Goal: Communication & Community: Connect with others

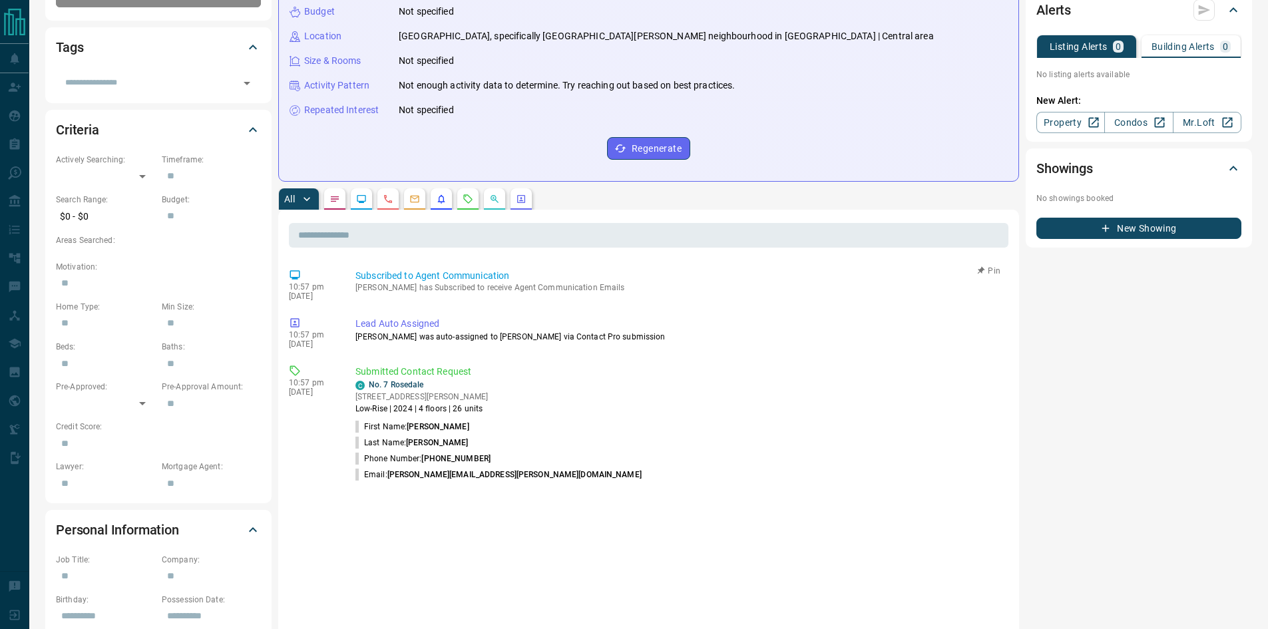
scroll to position [355, 0]
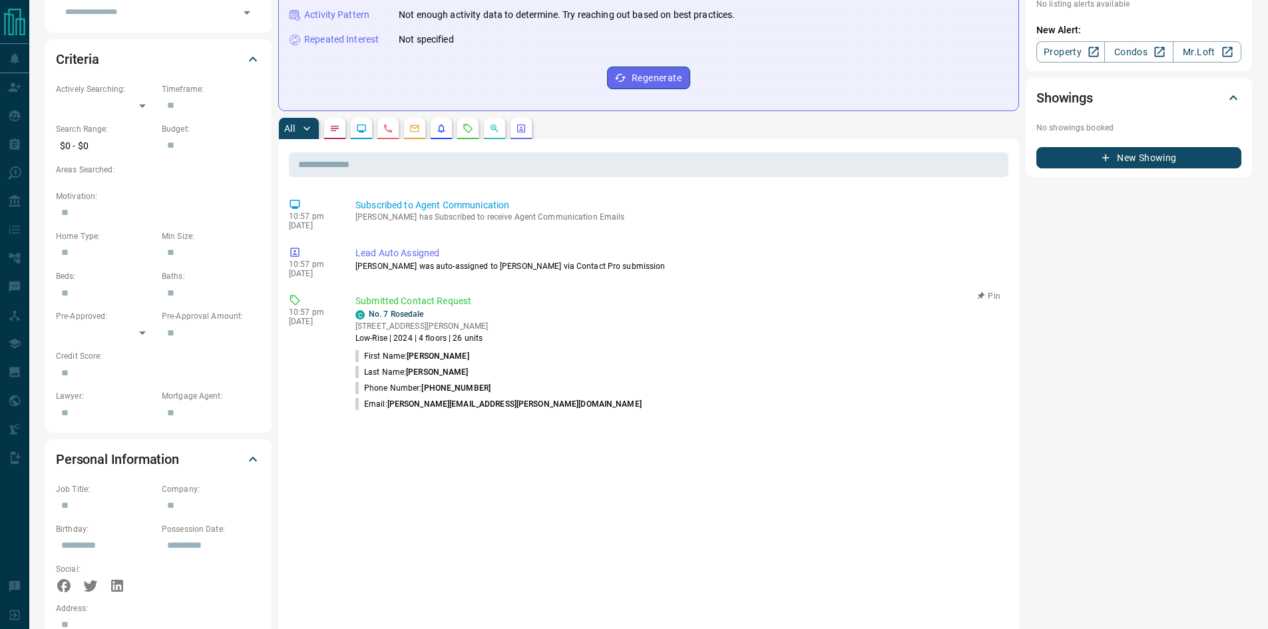
click at [497, 411] on li "Email: [PERSON_NAME][EMAIL_ADDRESS][PERSON_NAME][DOMAIN_NAME]" at bounding box center [679, 404] width 648 height 16
drag, startPoint x: 486, startPoint y: 343, endPoint x: 367, endPoint y: 316, distance: 121.7
click at [367, 316] on div "C No. 7 Rosedale [STREET_ADDRESS][PERSON_NAME] Low-Rise | 2024 | 4 floors | 26 …" at bounding box center [679, 326] width 648 height 36
copy div "No. 7 Rosedale [STREET_ADDRESS][PERSON_NAME] Low-Rise | 2024 | 4 floors | 26 un…"
click at [636, 298] on p "Submitted Contact Request" at bounding box center [679, 301] width 648 height 14
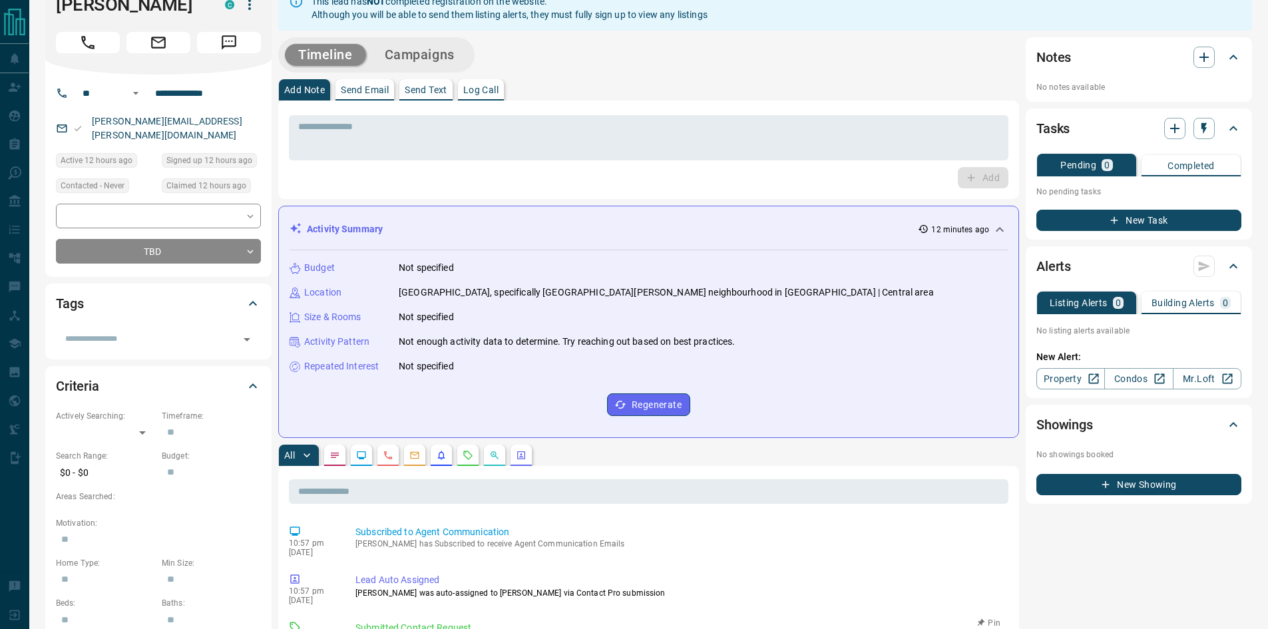
scroll to position [0, 0]
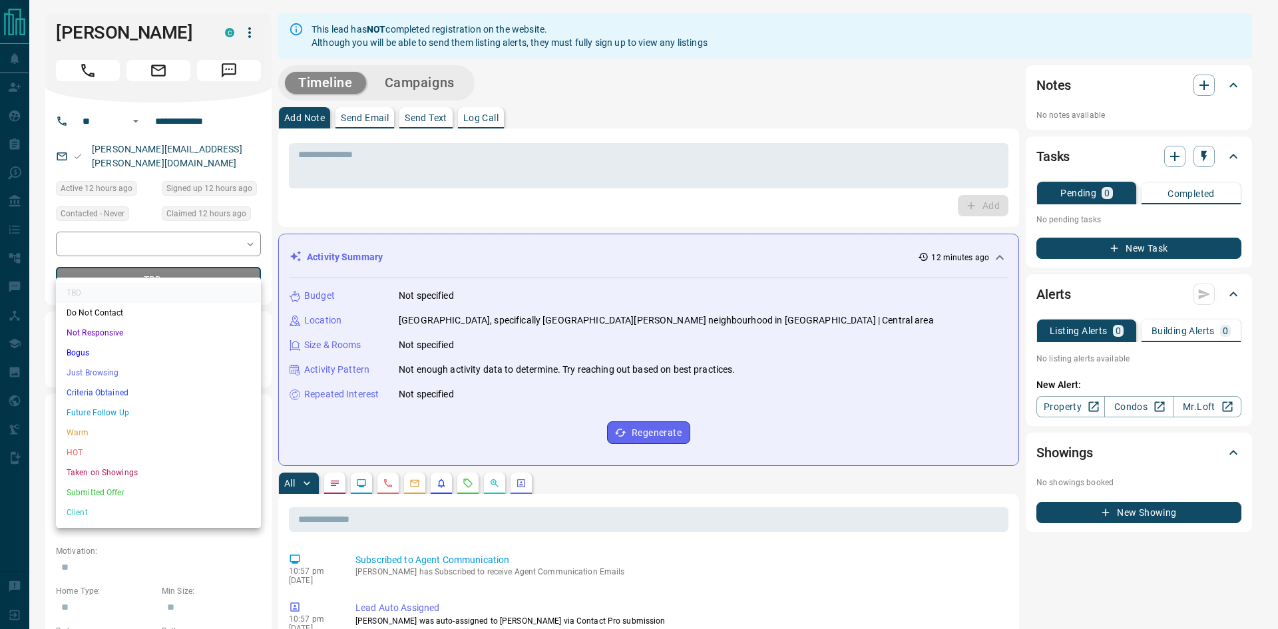
click at [122, 449] on li "HOT" at bounding box center [158, 453] width 205 height 20
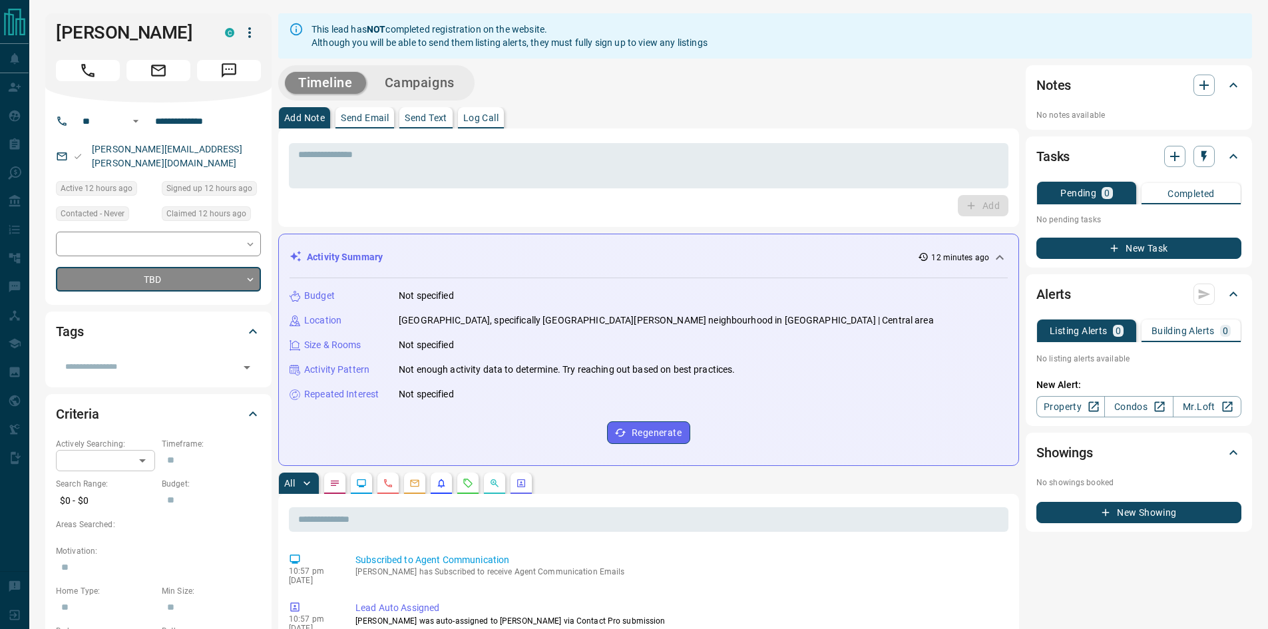
type input "*"
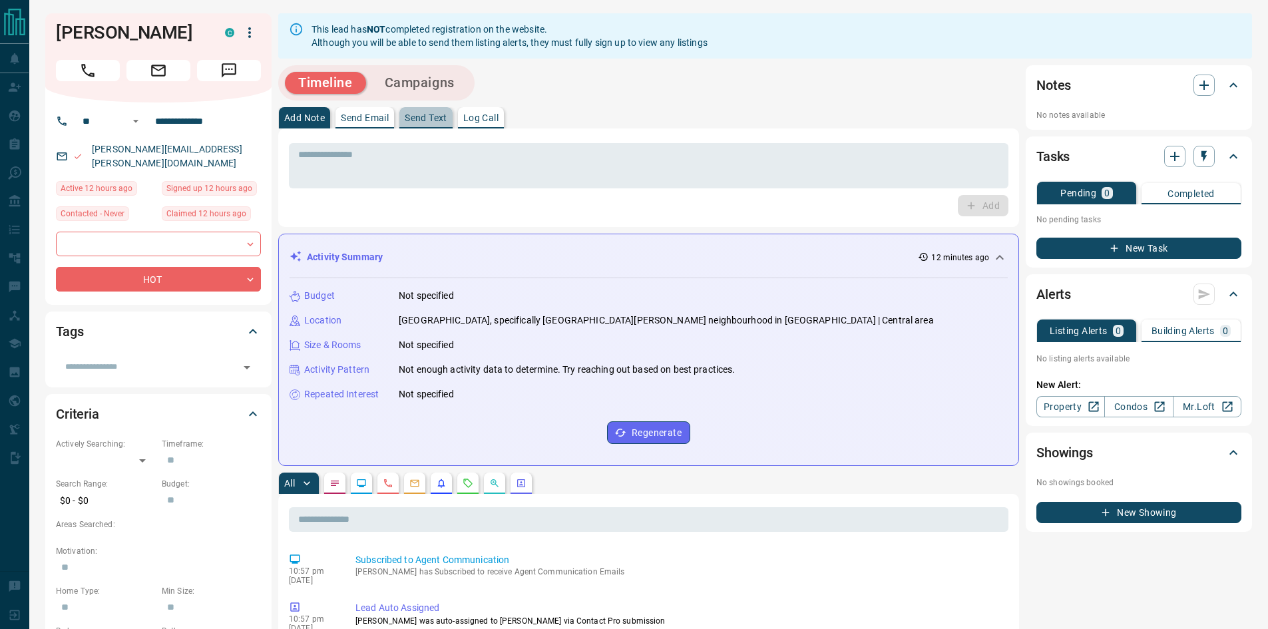
click at [428, 111] on button "Send Text" at bounding box center [425, 117] width 53 height 21
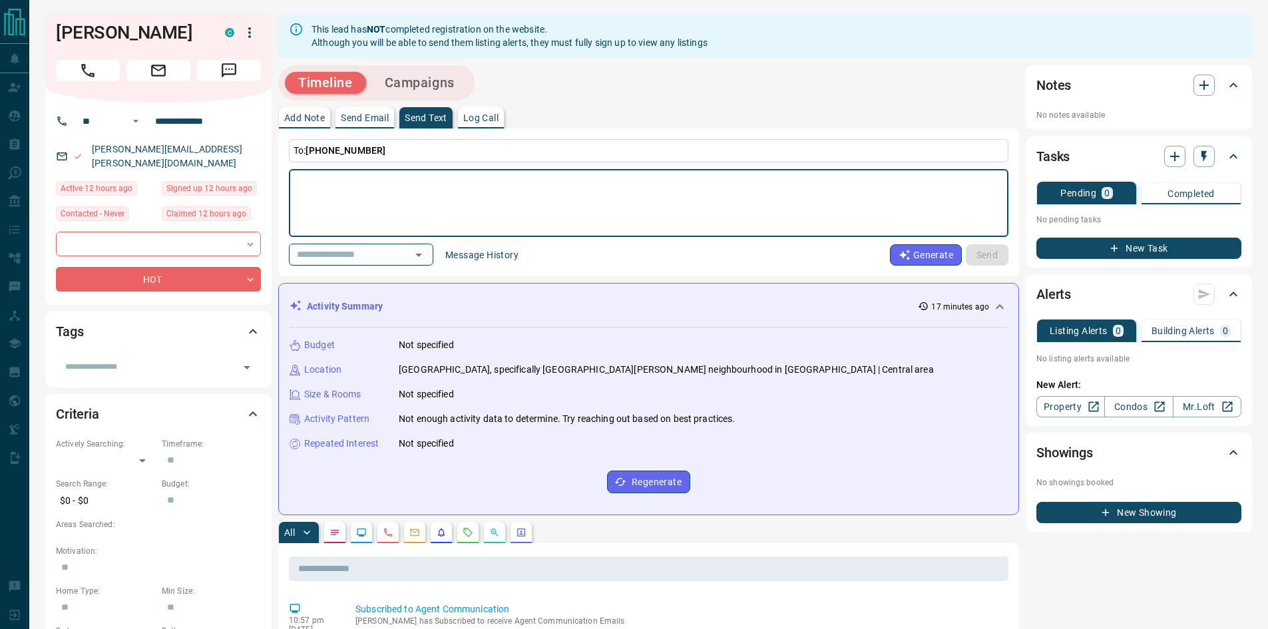
click at [335, 186] on textarea at bounding box center [648, 203] width 701 height 57
paste textarea "**********"
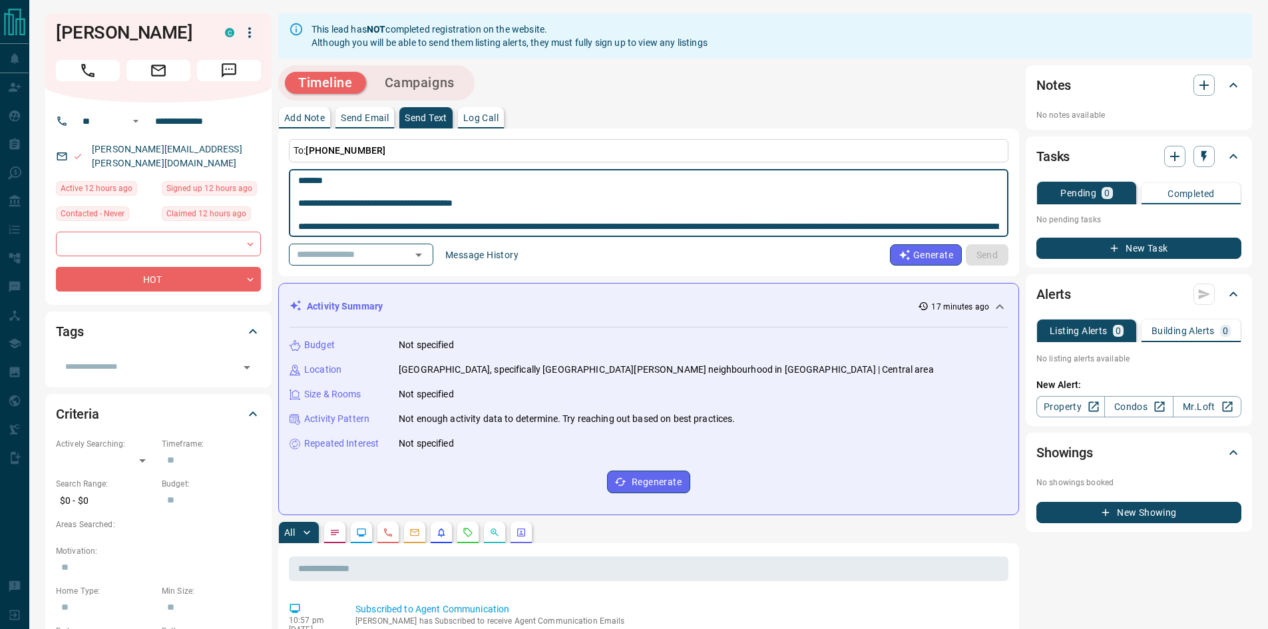
scroll to position [150, 0]
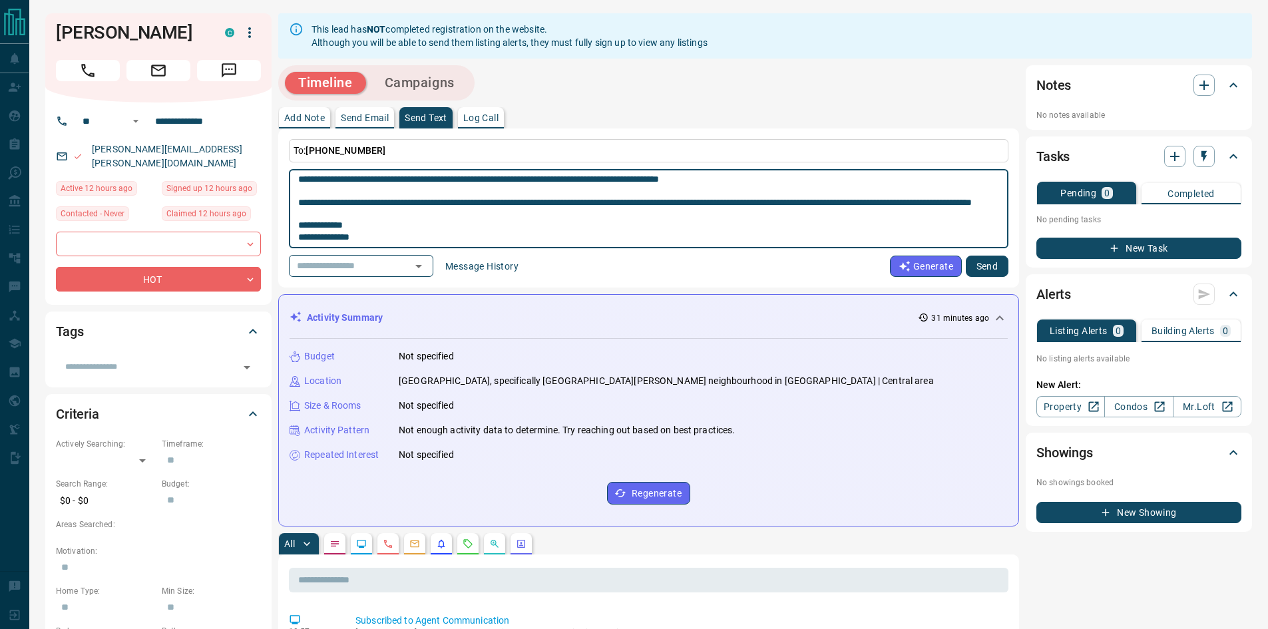
click at [398, 216] on textarea at bounding box center [648, 209] width 701 height 68
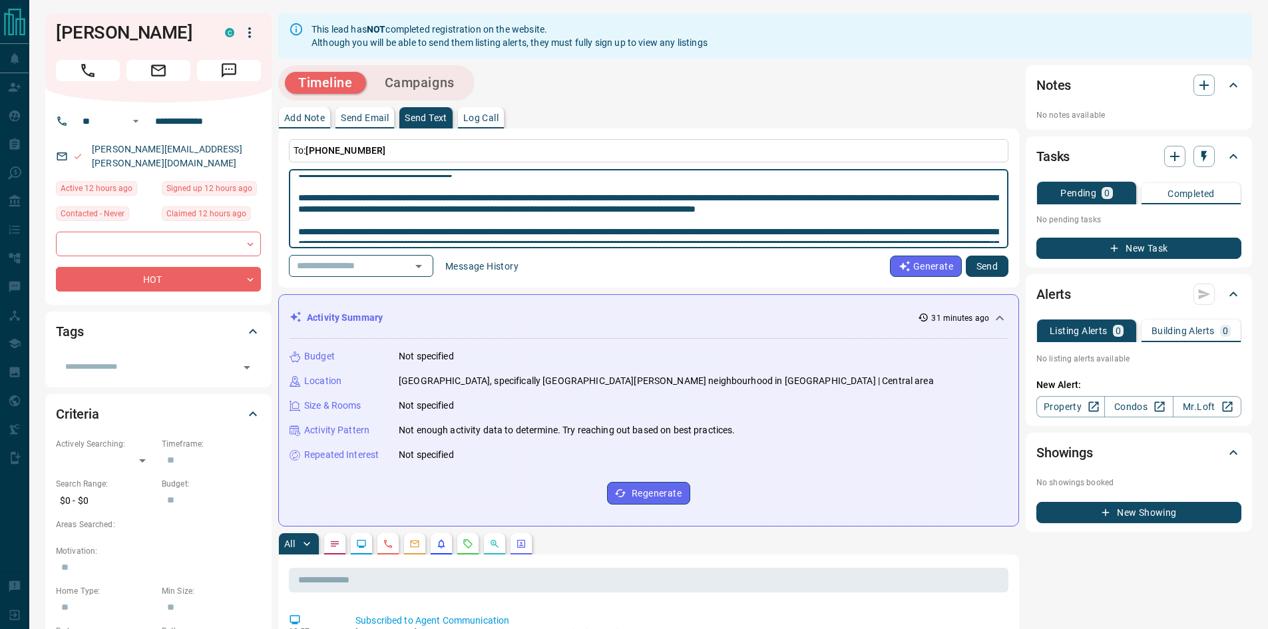
scroll to position [0, 0]
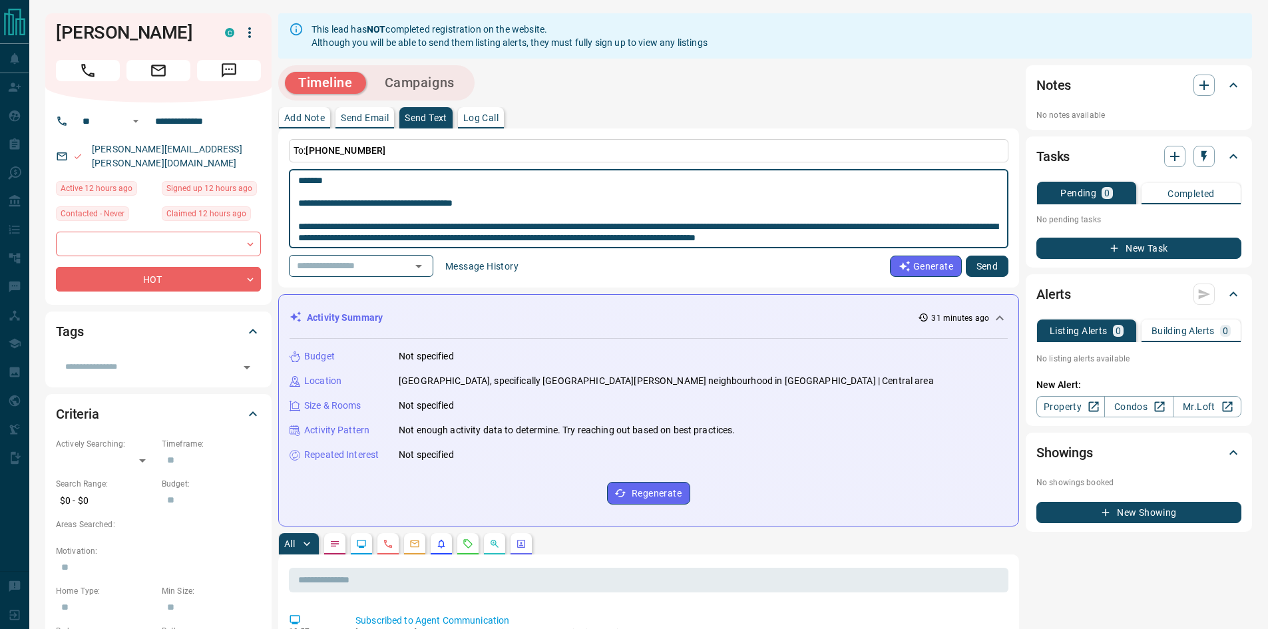
click at [331, 188] on textarea at bounding box center [648, 209] width 701 height 68
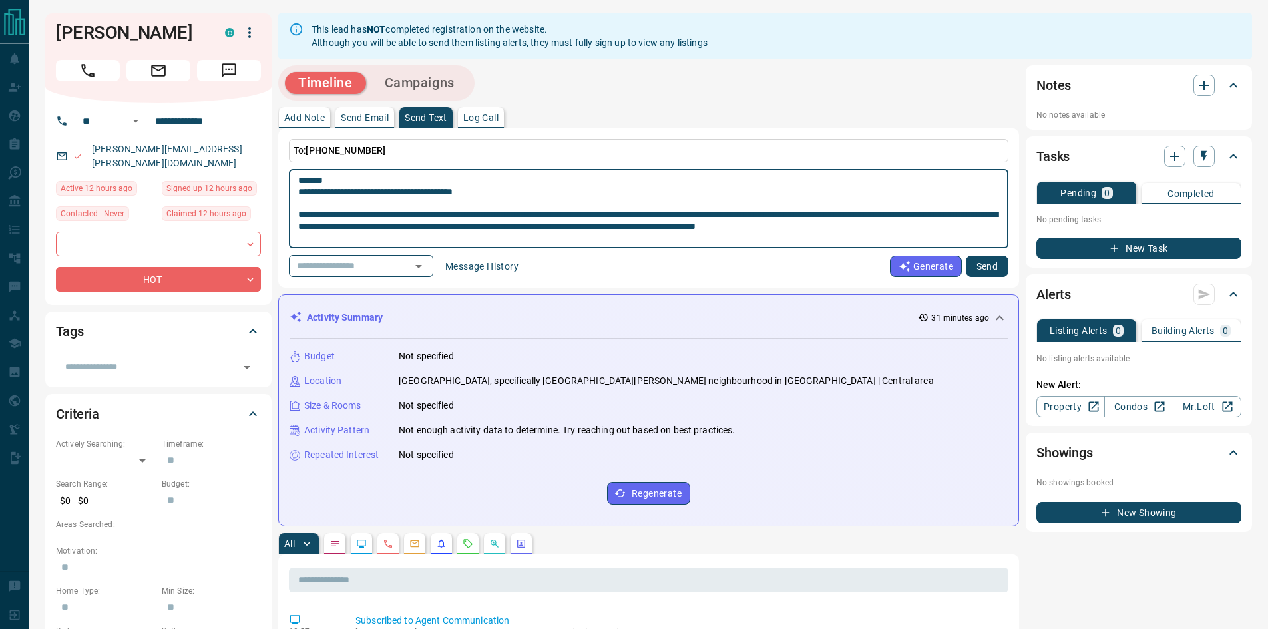
click at [293, 190] on div "* ​" at bounding box center [649, 208] width 720 height 79
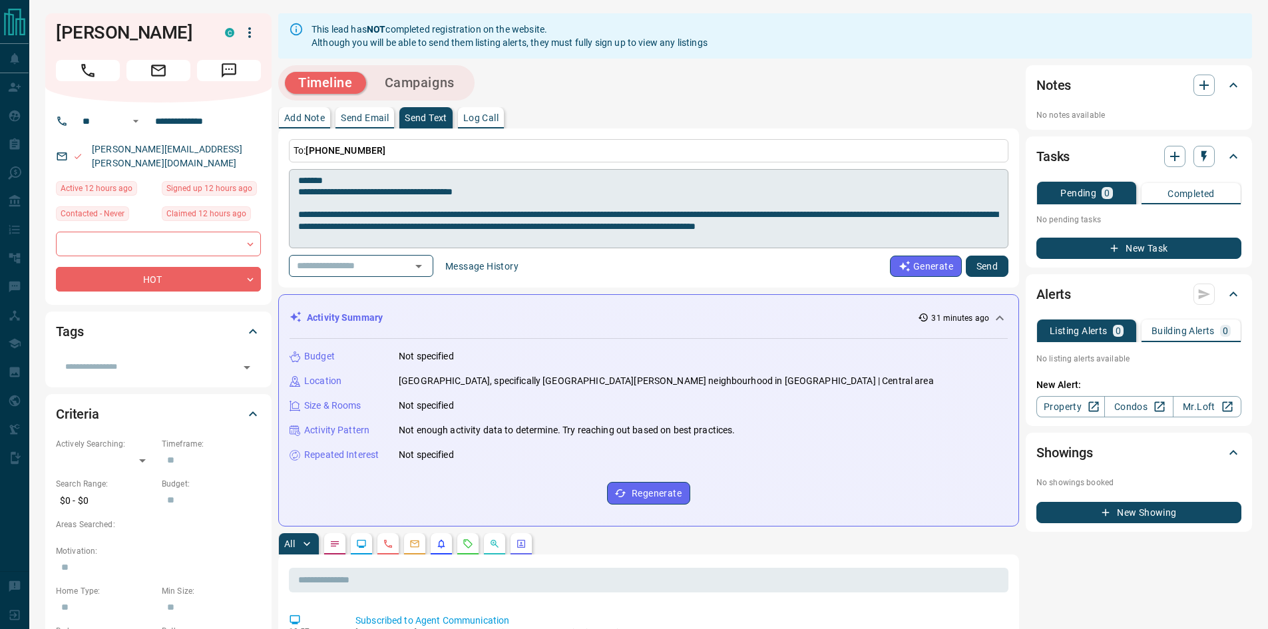
click at [298, 192] on div "* ​" at bounding box center [649, 208] width 720 height 79
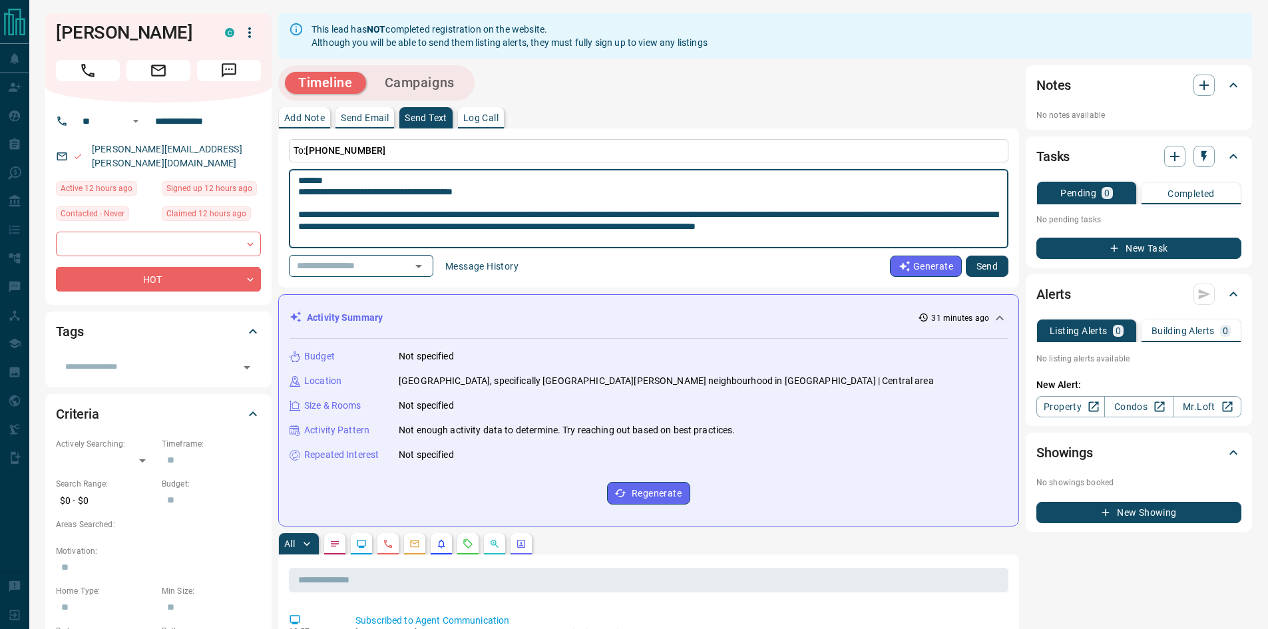
click at [376, 190] on textarea at bounding box center [648, 209] width 701 height 68
drag, startPoint x: 371, startPoint y: 213, endPoint x: 286, endPoint y: 213, distance: 84.5
click at [286, 213] on div "To: [PHONE_NUMBER] * ​ ​ Message History Generate Send" at bounding box center [648, 207] width 741 height 159
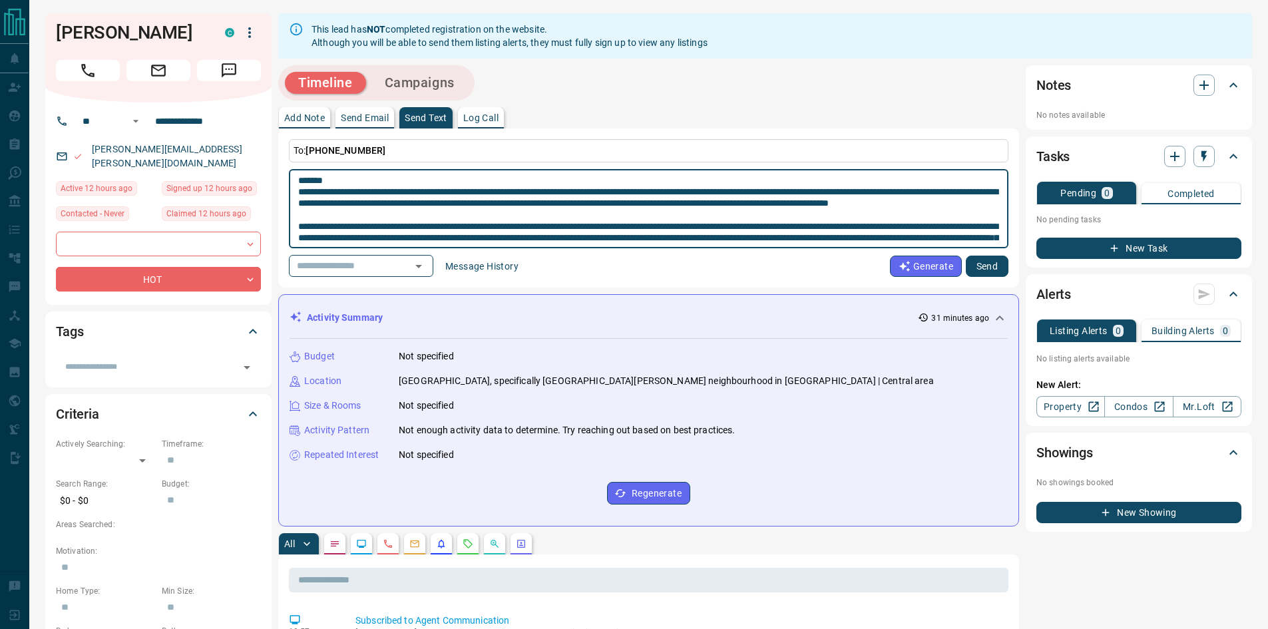
click at [485, 216] on textarea at bounding box center [648, 209] width 701 height 68
click at [300, 234] on textarea at bounding box center [648, 209] width 701 height 68
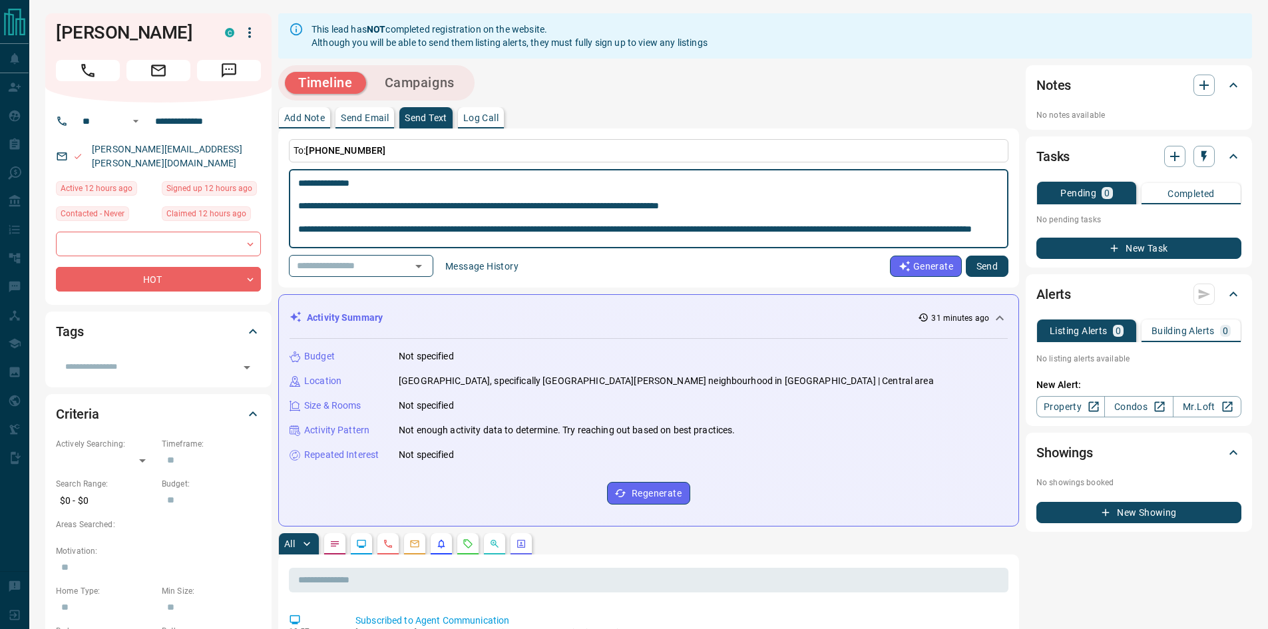
scroll to position [105, 0]
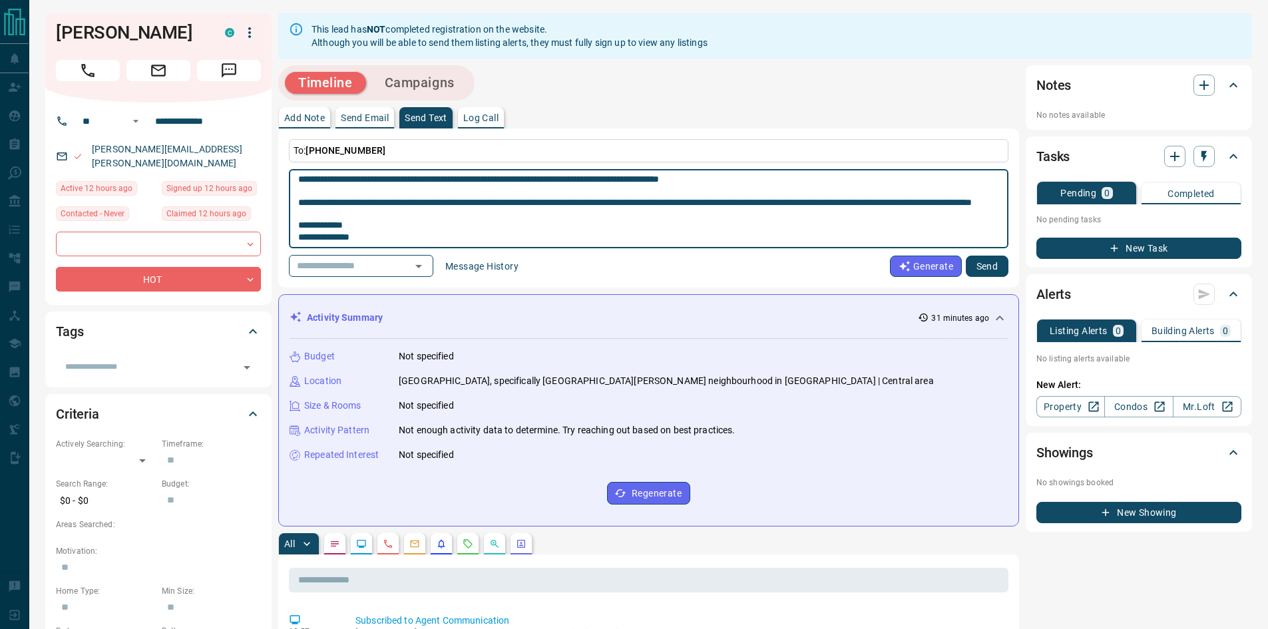
drag, startPoint x: 458, startPoint y: 226, endPoint x: 345, endPoint y: 196, distance: 117.1
click at [345, 196] on textarea at bounding box center [648, 209] width 701 height 68
click at [447, 200] on textarea at bounding box center [648, 209] width 701 height 68
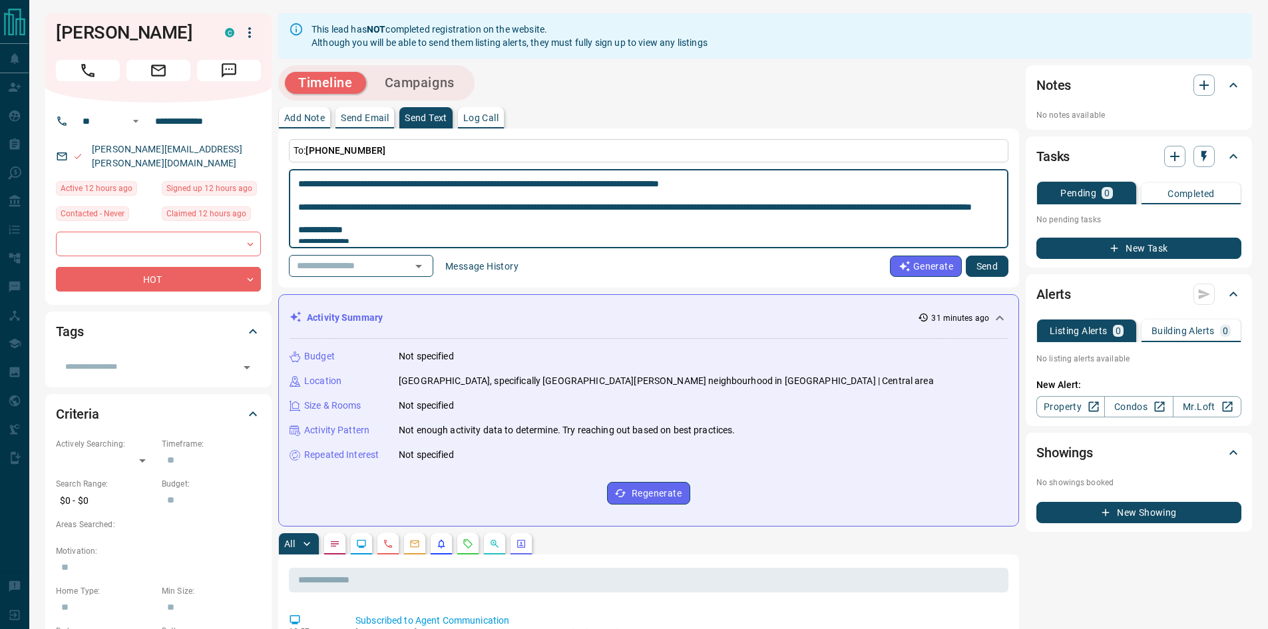
scroll to position [16, 0]
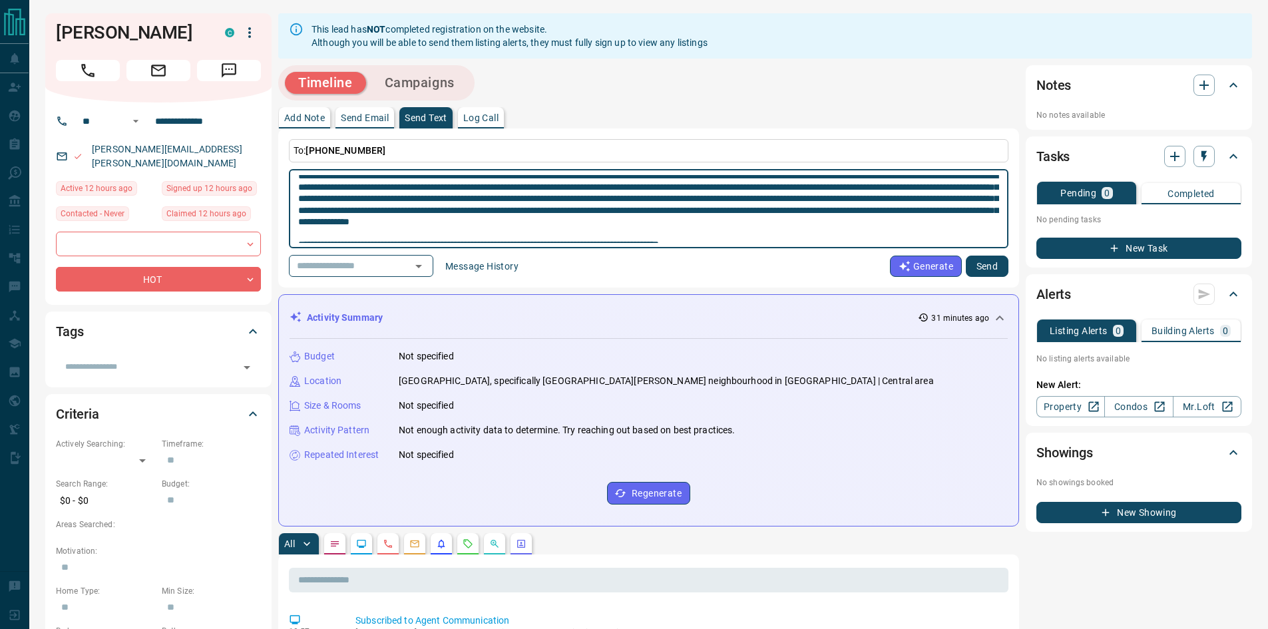
click at [485, 233] on textarea at bounding box center [648, 209] width 701 height 68
drag, startPoint x: 622, startPoint y: 219, endPoint x: 462, endPoint y: 210, distance: 160.0
click at [462, 210] on textarea at bounding box center [648, 209] width 701 height 68
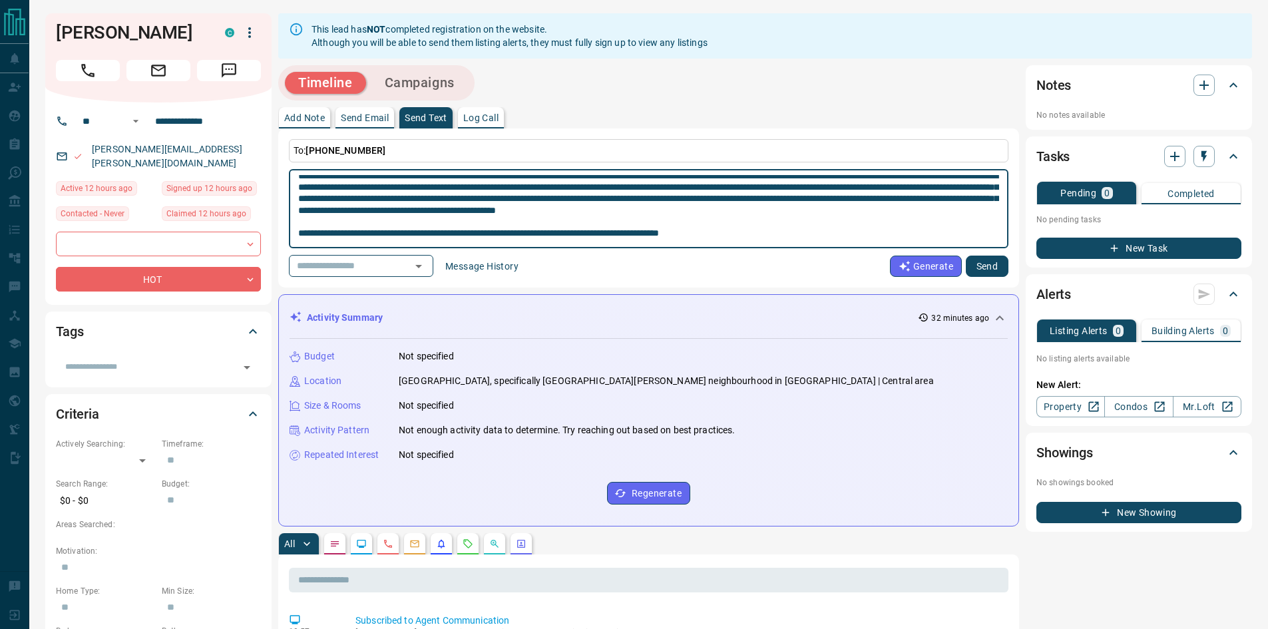
drag, startPoint x: 438, startPoint y: 223, endPoint x: 605, endPoint y: 210, distance: 167.6
click at [605, 210] on textarea at bounding box center [648, 209] width 701 height 68
click at [573, 216] on textarea at bounding box center [648, 209] width 701 height 68
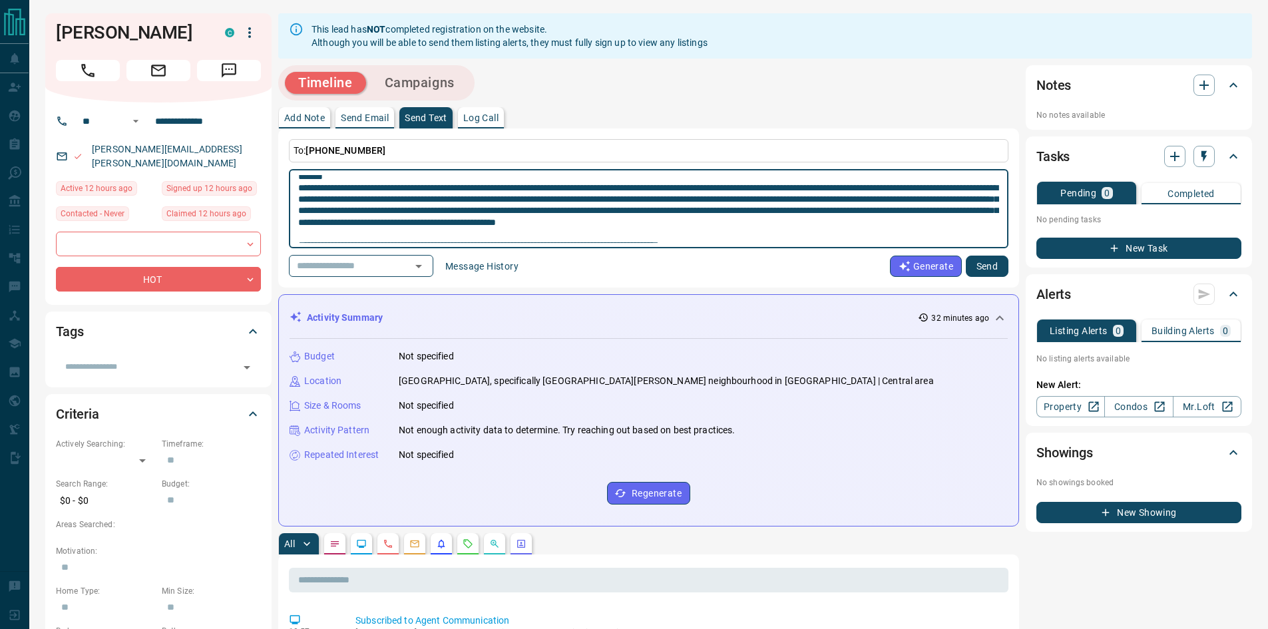
scroll to position [93, 0]
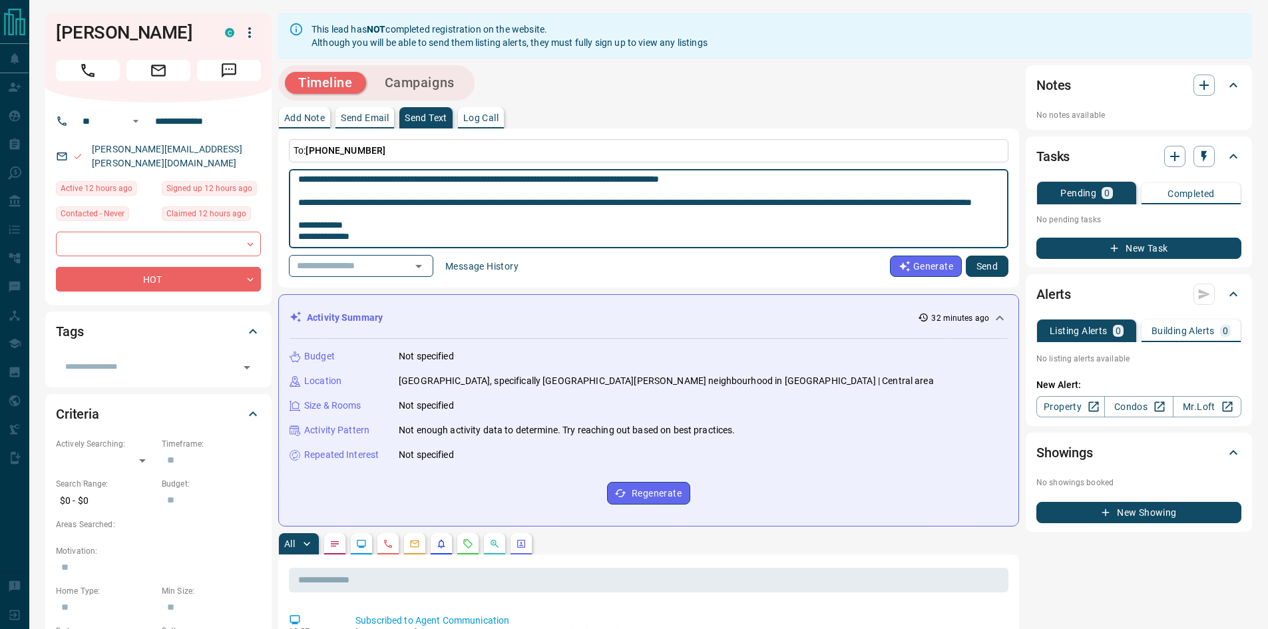
drag, startPoint x: 455, startPoint y: 233, endPoint x: 484, endPoint y: 254, distance: 35.7
click at [484, 254] on div "To: [PHONE_NUMBER] * ​ ​ Message History Generate Send" at bounding box center [649, 208] width 720 height 138
click at [574, 220] on textarea at bounding box center [648, 209] width 701 height 68
drag, startPoint x: 604, startPoint y: 221, endPoint x: 662, endPoint y: 255, distance: 67.1
click at [662, 255] on div "To: [PHONE_NUMBER] * ​ ​ Message History Generate Send" at bounding box center [649, 208] width 720 height 138
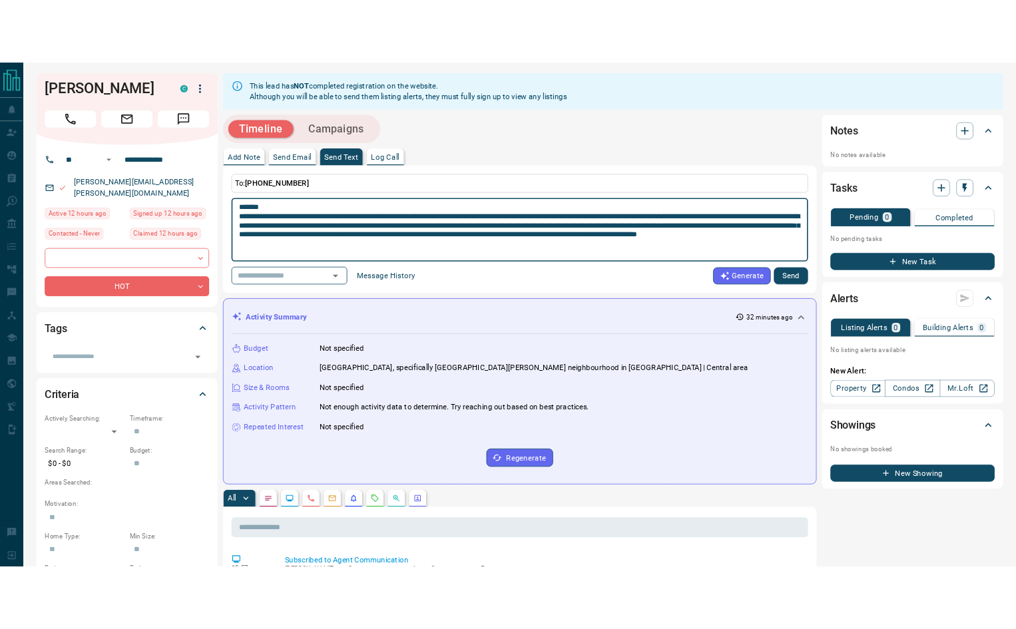
scroll to position [0, 0]
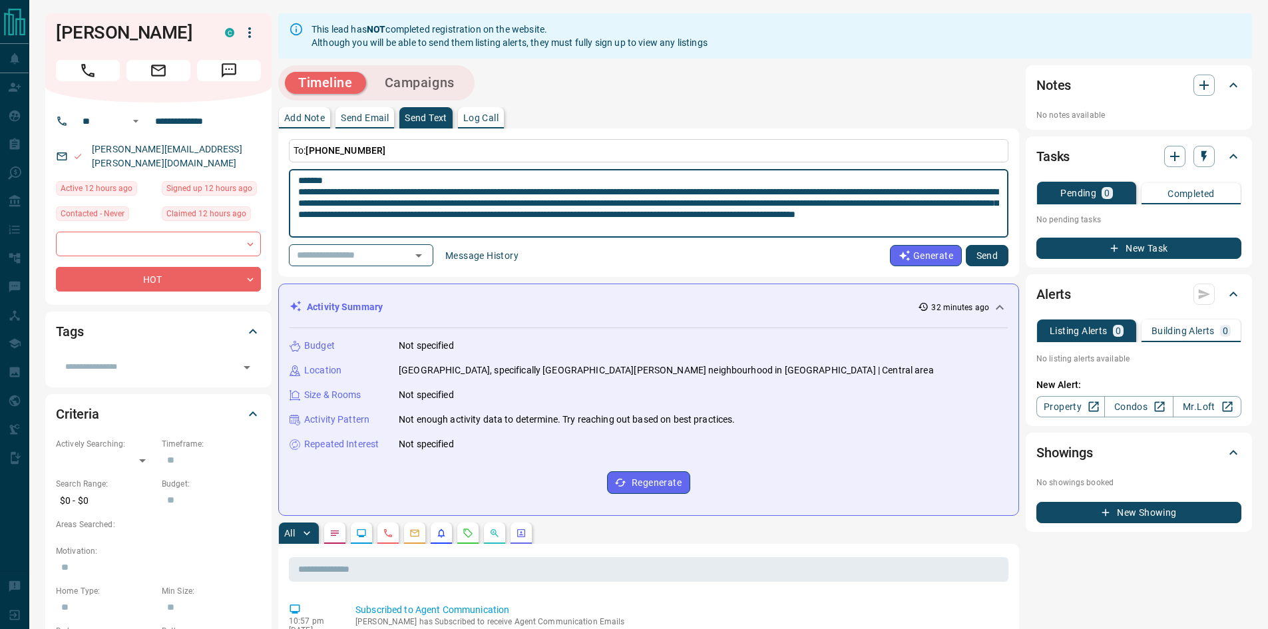
type textarea "**********"
click at [990, 257] on button "Send" at bounding box center [987, 255] width 43 height 21
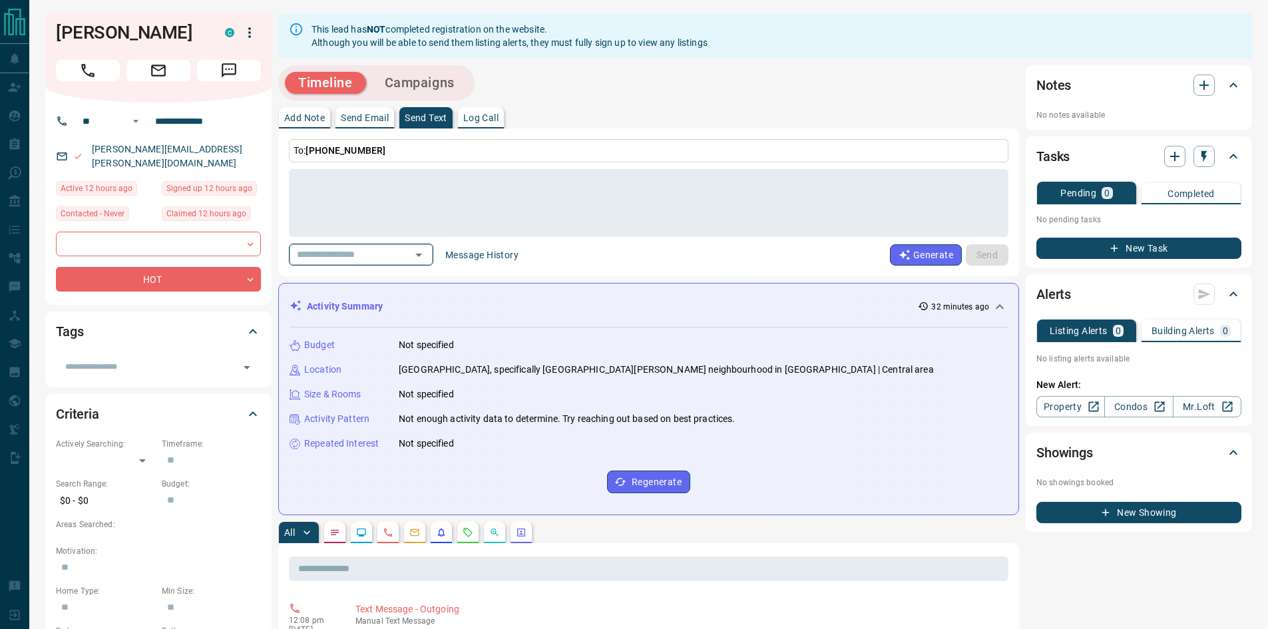
click at [427, 253] on icon "Open" at bounding box center [419, 255] width 16 height 16
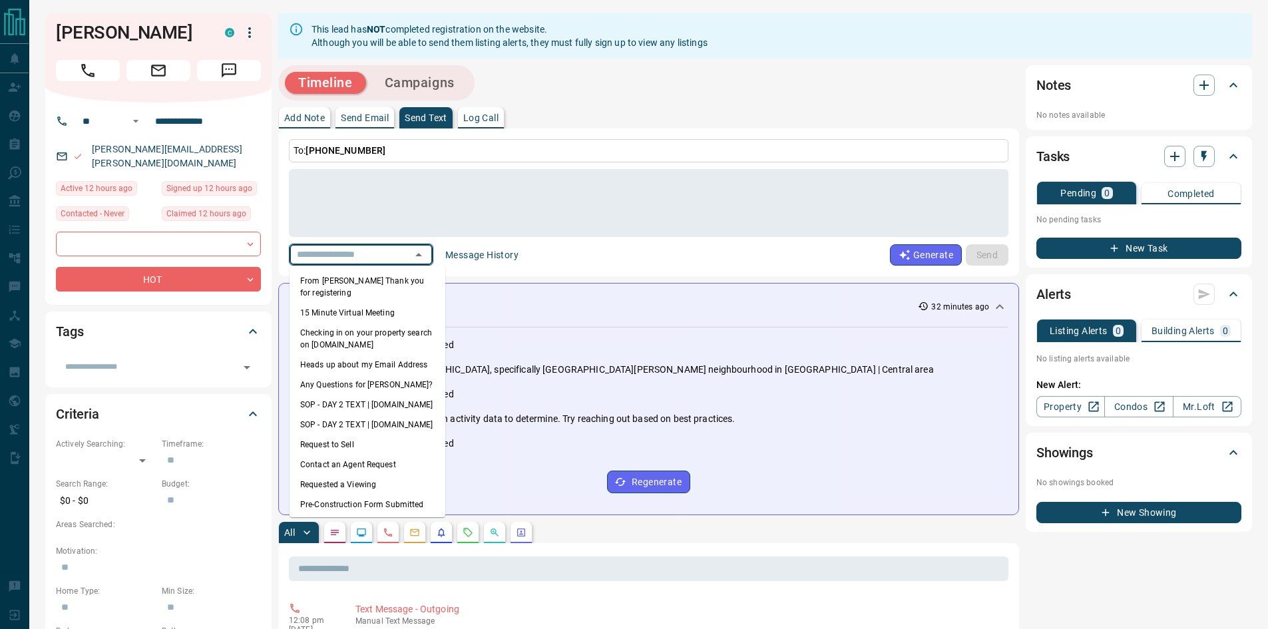
click at [362, 312] on li "15 Minute Virtual Meeting" at bounding box center [368, 313] width 156 height 20
type textarea "**********"
type input "**********"
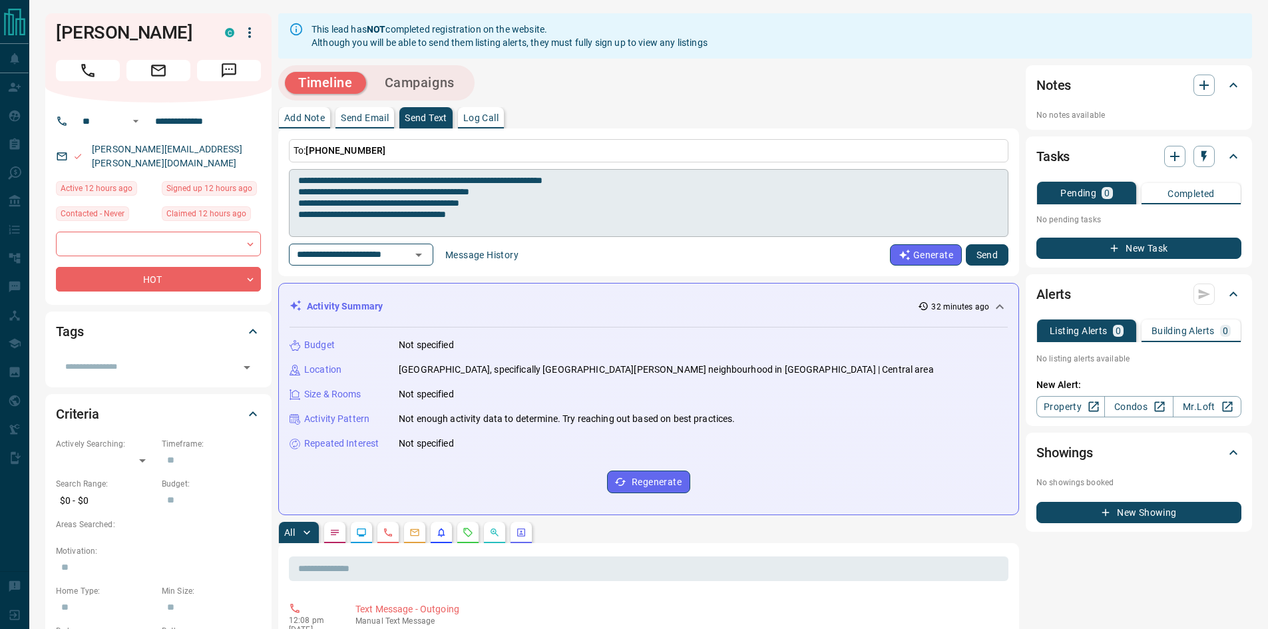
click at [378, 186] on textarea "**********" at bounding box center [648, 203] width 701 height 57
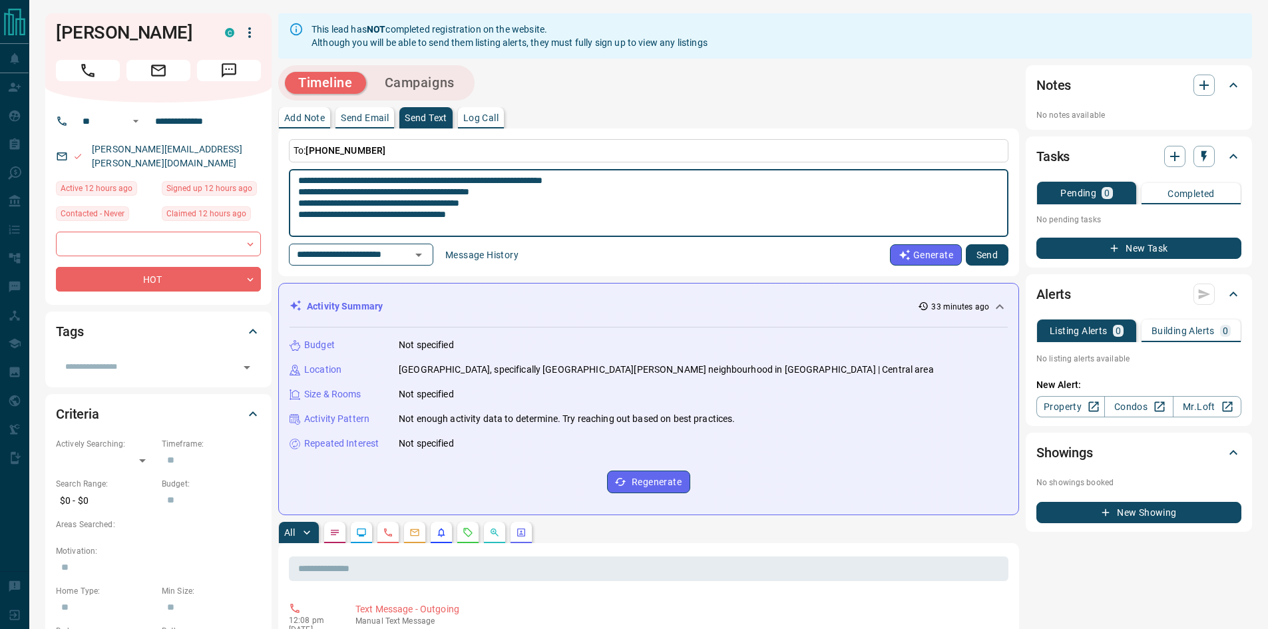
drag, startPoint x: 320, startPoint y: 188, endPoint x: 293, endPoint y: 177, distance: 29.3
click at [293, 177] on div "**********" at bounding box center [649, 203] width 720 height 68
type textarea "**********"
click at [993, 256] on button "Send" at bounding box center [987, 254] width 43 height 21
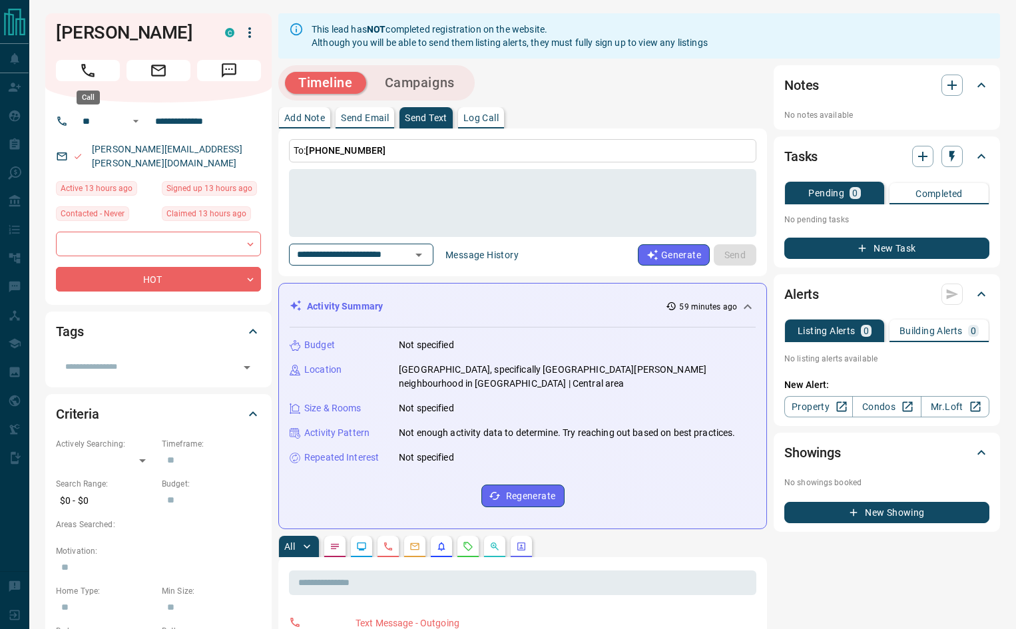
click at [91, 73] on icon "Call" at bounding box center [87, 70] width 13 height 13
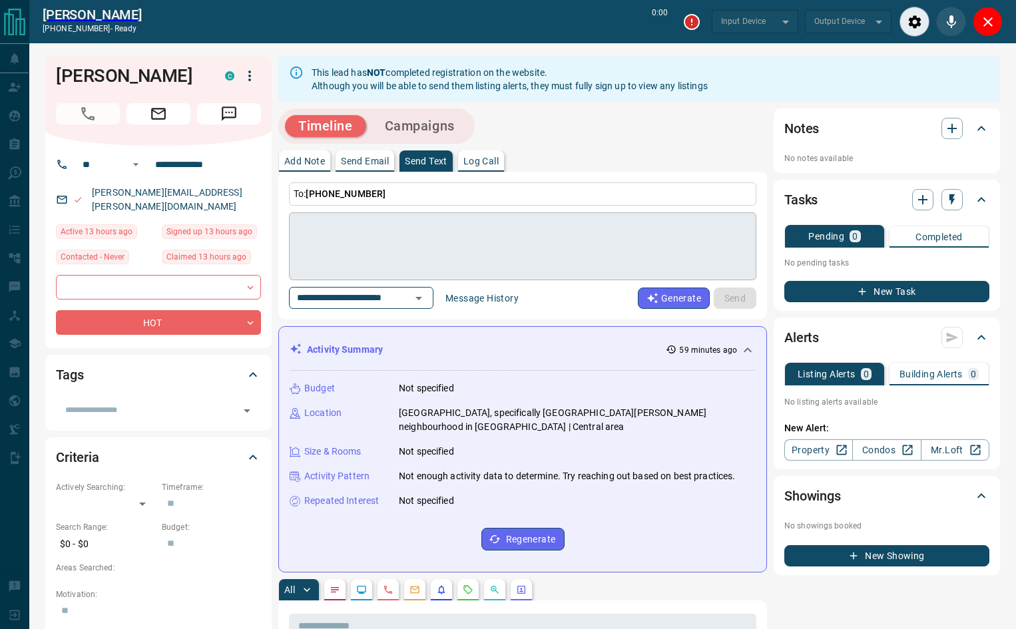
type input "*******"
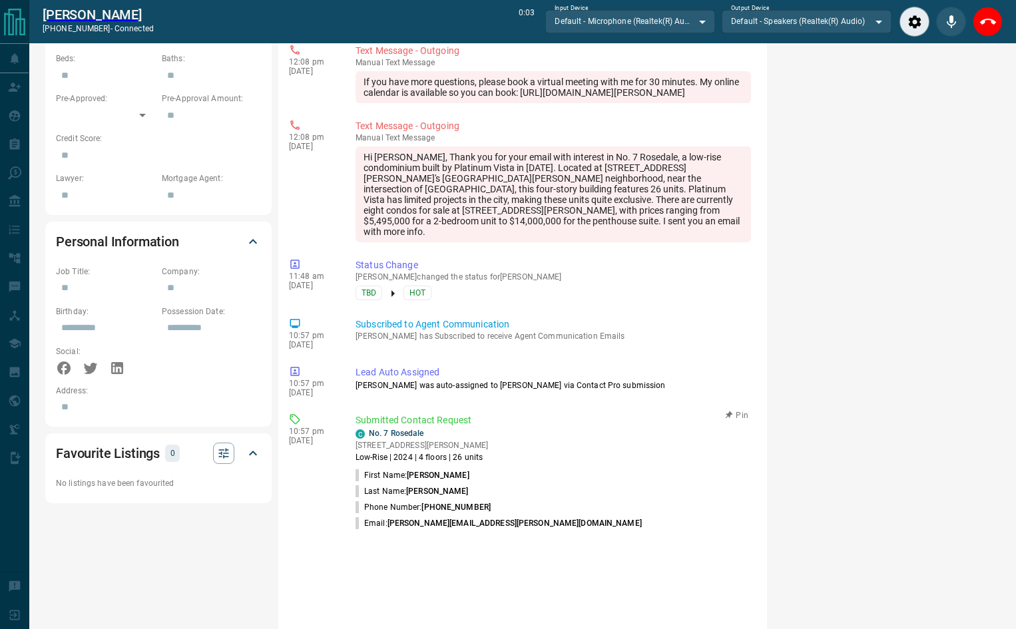
scroll to position [621, 0]
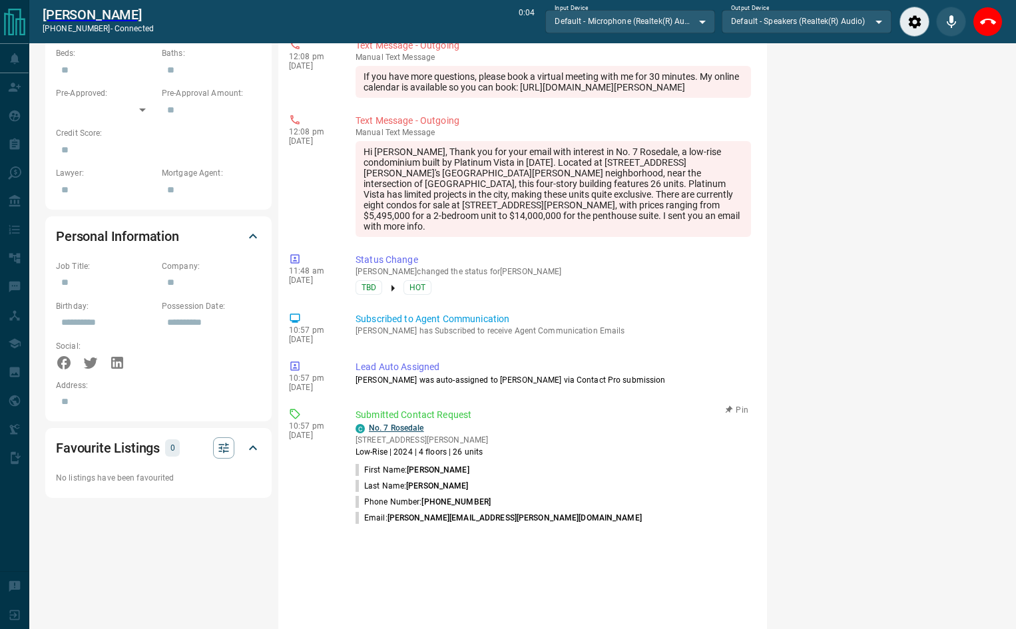
click at [403, 423] on link "No. 7 Rosedale" at bounding box center [396, 427] width 55 height 9
click at [987, 17] on icon "End Call" at bounding box center [988, 22] width 16 height 16
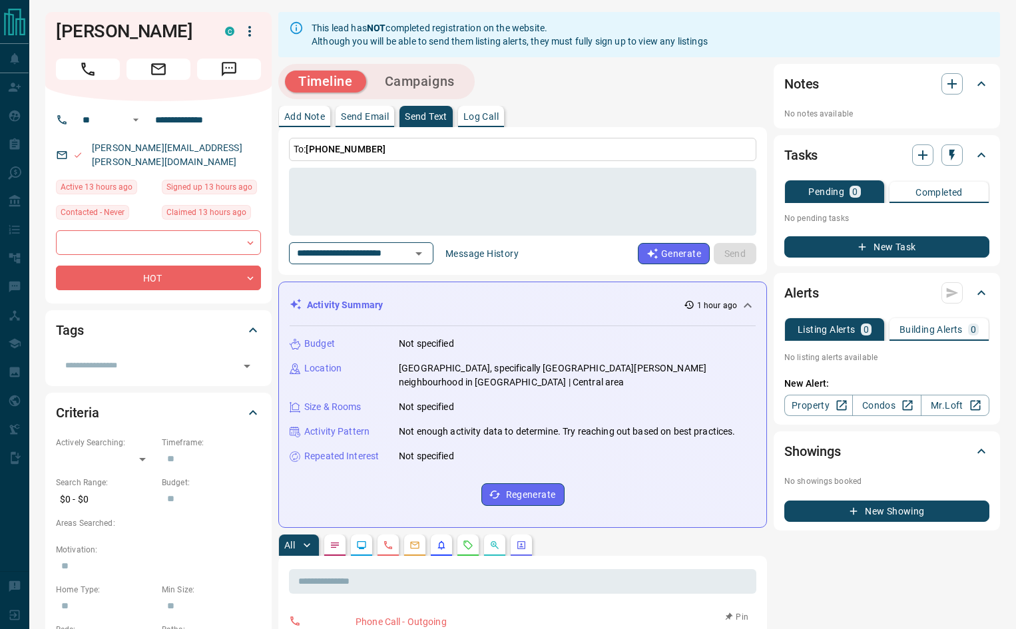
scroll to position [0, 0]
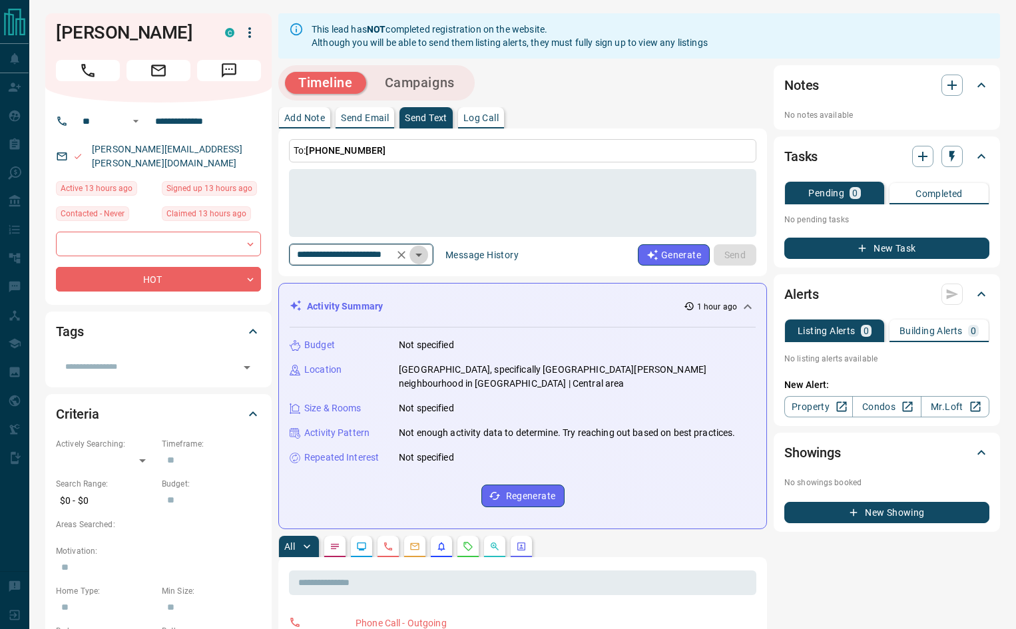
click at [427, 252] on icon "Open" at bounding box center [419, 255] width 16 height 16
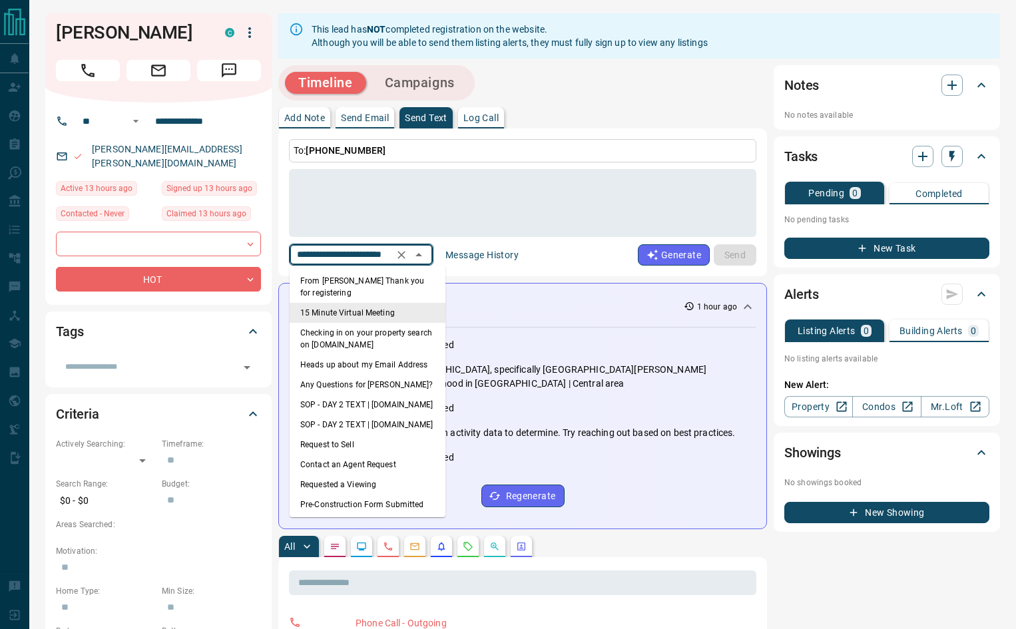
click at [378, 312] on li "15 Minute Virtual Meeting" at bounding box center [368, 313] width 156 height 20
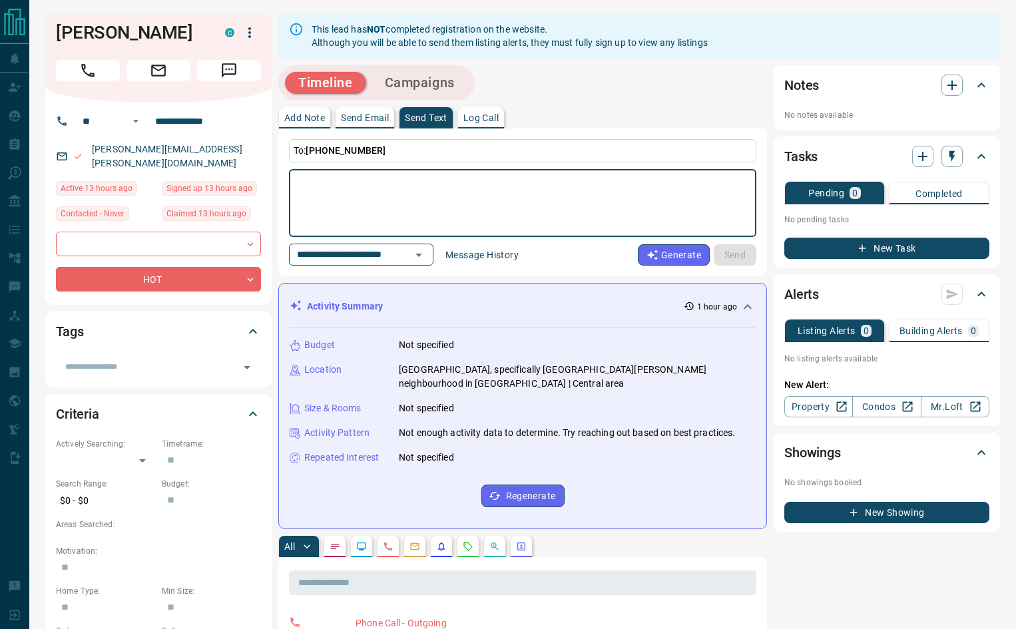
click at [407, 201] on textarea at bounding box center [522, 203] width 449 height 57
click at [427, 256] on icon "Open" at bounding box center [419, 255] width 16 height 16
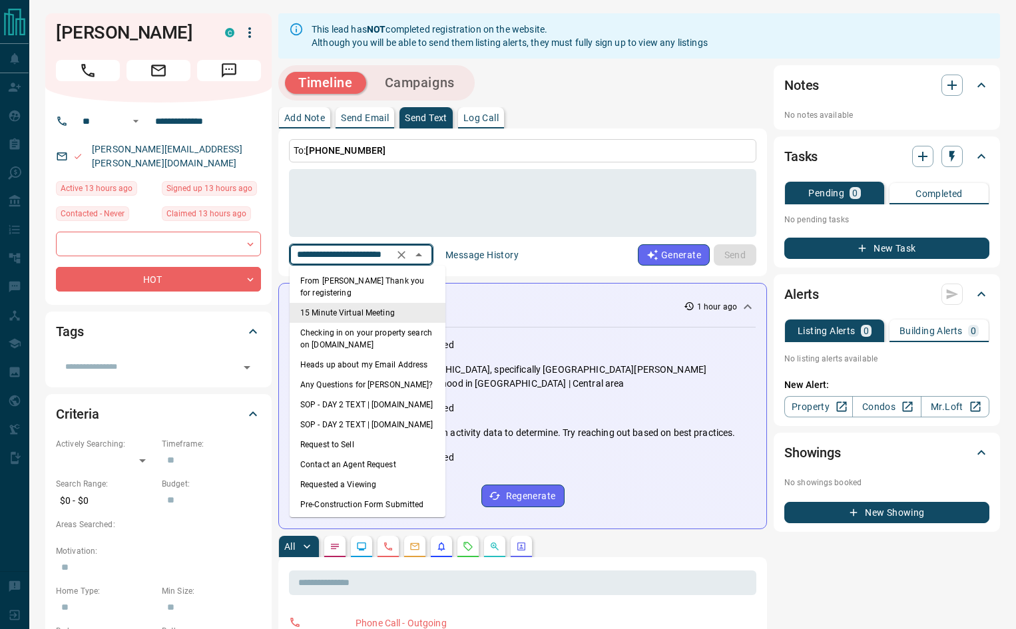
click at [361, 314] on li "15 Minute Virtual Meeting" at bounding box center [368, 313] width 156 height 20
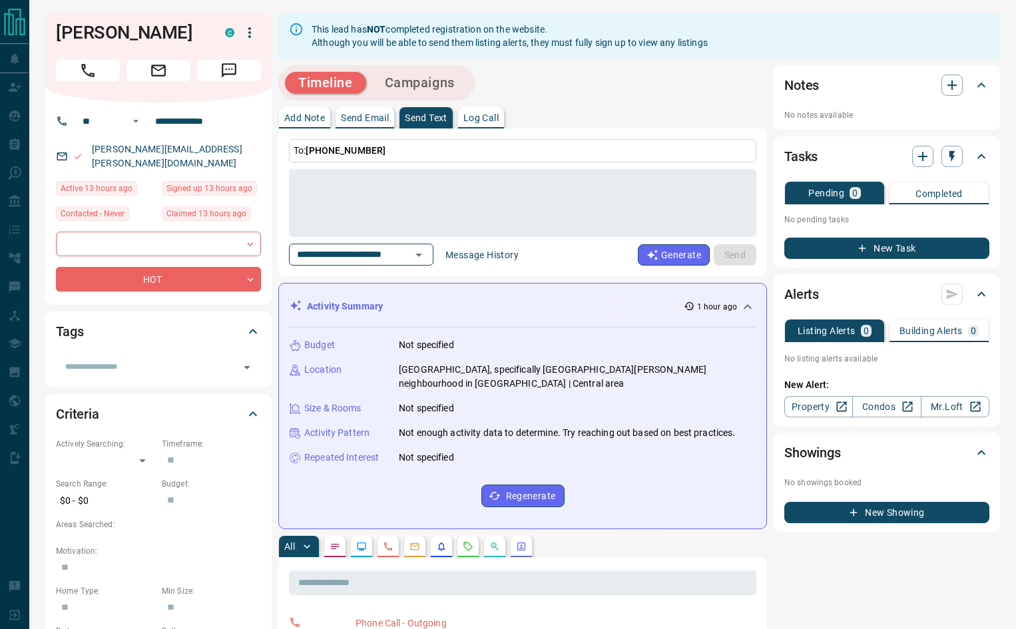
click at [421, 154] on p "To: [PHONE_NUMBER]" at bounding box center [522, 150] width 467 height 23
click at [355, 186] on textarea at bounding box center [522, 203] width 449 height 57
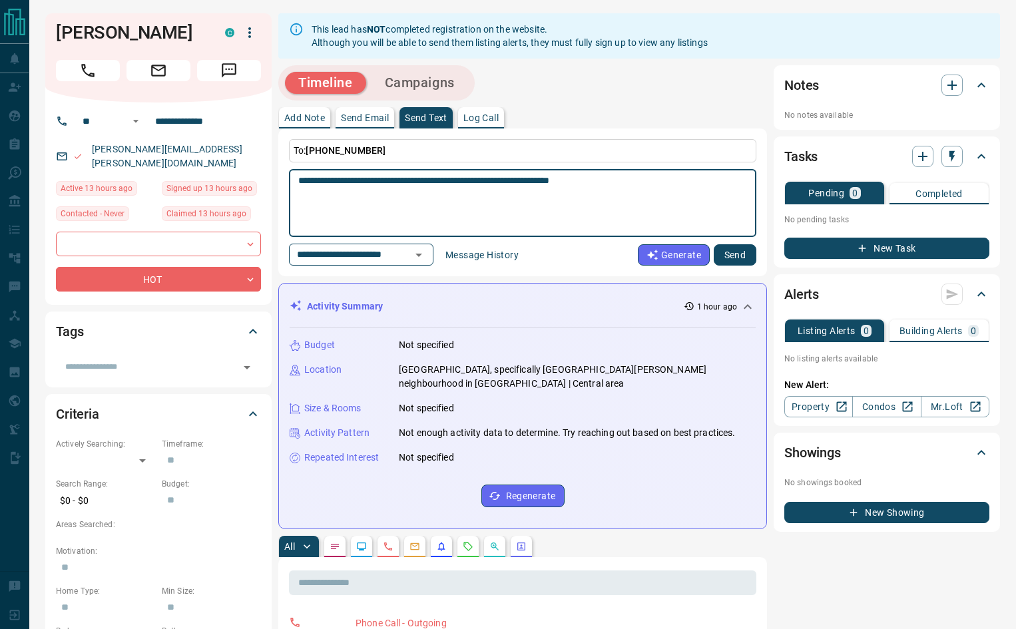
type textarea "**********"
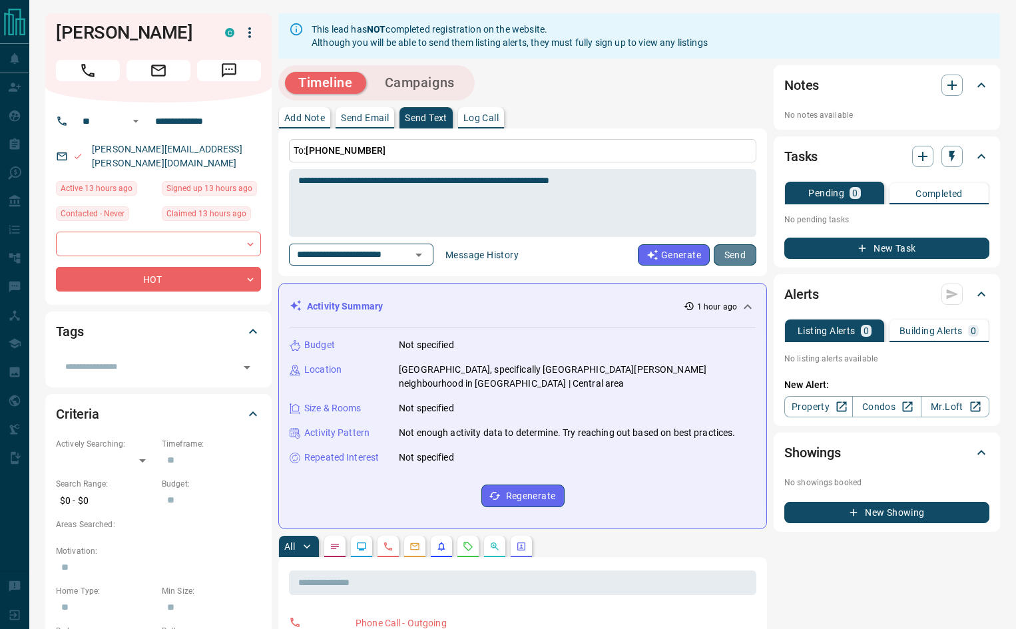
click at [725, 254] on button "Send" at bounding box center [735, 254] width 43 height 21
click at [355, 186] on textarea at bounding box center [522, 203] width 449 height 57
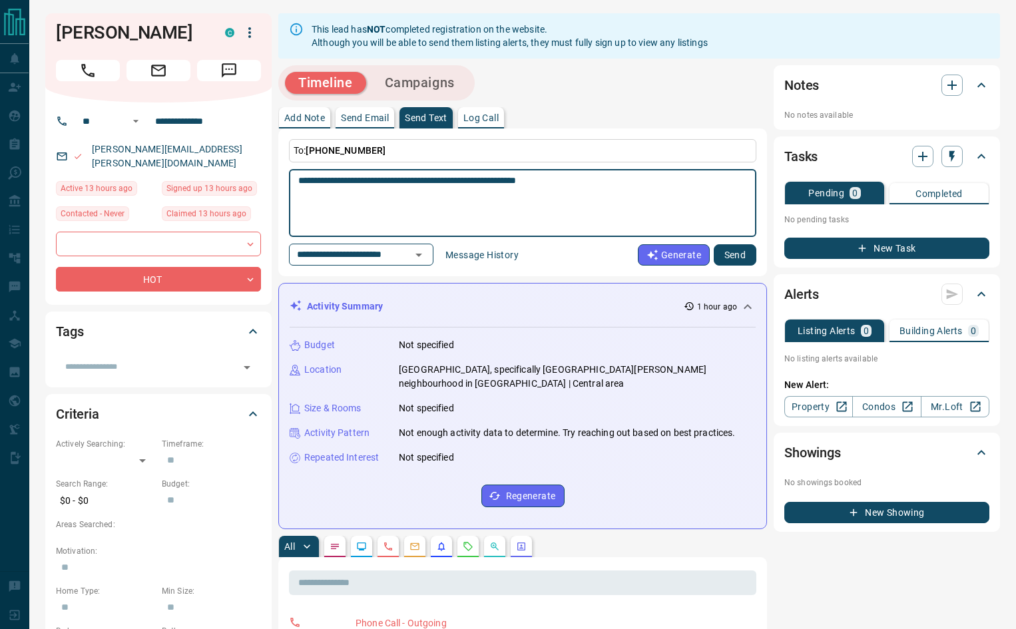
type textarea "**********"
click at [733, 256] on button "Send" at bounding box center [735, 254] width 43 height 21
